Goal: Check status: Check status

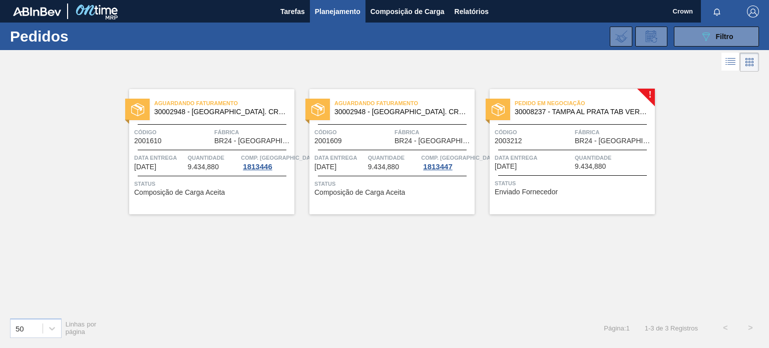
click at [652, 94] on div "Pedido em Negociação 30008237 - [GEOGRAPHIC_DATA] AL PRATA TAB VERM AUTO ISE Có…" at bounding box center [571, 151] width 165 height 125
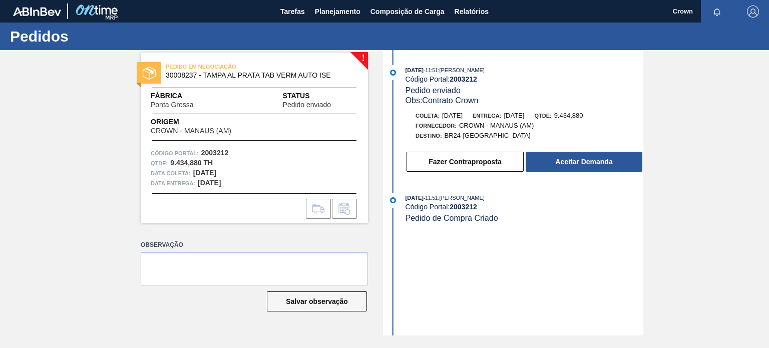
click at [37, 42] on h1 "Pedidos" at bounding box center [99, 37] width 178 height 12
click at [329, 11] on span "Planejamento" at bounding box center [338, 12] width 46 height 12
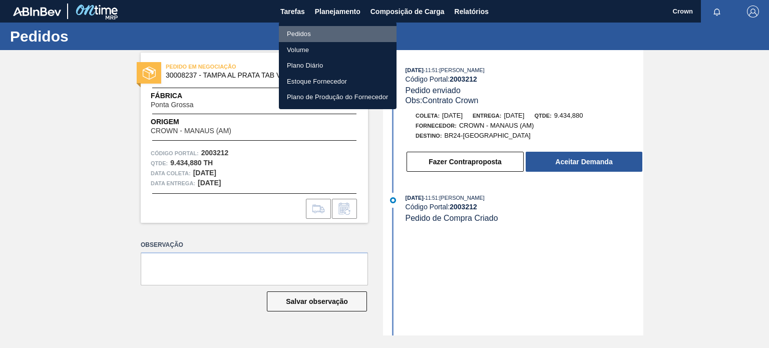
click at [330, 36] on li "Pedidos" at bounding box center [338, 34] width 118 height 16
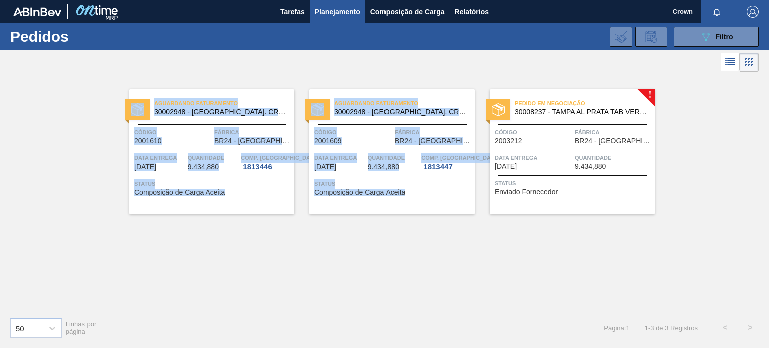
drag, startPoint x: 74, startPoint y: 59, endPoint x: 746, endPoint y: 264, distance: 703.0
click at [746, 264] on main "Tarefas Planejamento Composição de Carga Relatórios Crown Marcar todas como lid…" at bounding box center [384, 174] width 769 height 348
